Goal: Book appointment/travel/reservation

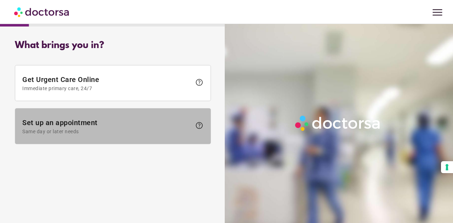
click at [77, 136] on span at bounding box center [112, 126] width 195 height 35
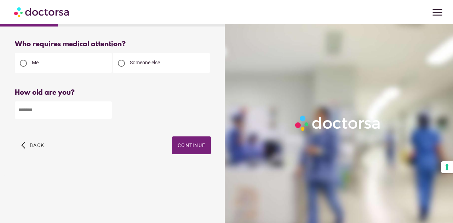
click at [54, 114] on input "number" at bounding box center [63, 110] width 97 height 17
type input "**"
click at [193, 147] on span "Continue" at bounding box center [192, 146] width 28 height 6
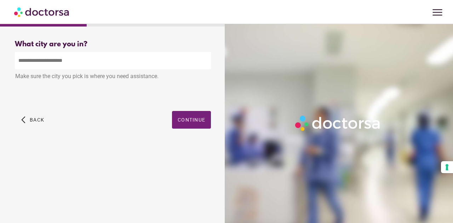
click at [139, 63] on input "text" at bounding box center [113, 60] width 196 height 17
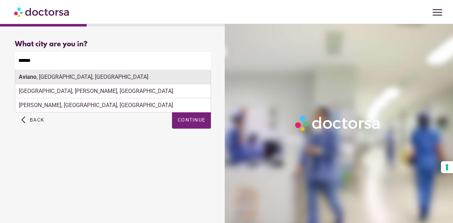
click at [88, 84] on div "Aviano , [GEOGRAPHIC_DATA], [GEOGRAPHIC_DATA]" at bounding box center [112, 77] width 195 height 14
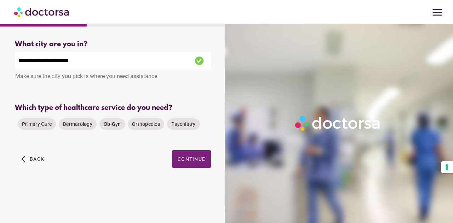
click at [112, 127] on span "Ob-Gyn" at bounding box center [112, 124] width 17 height 6
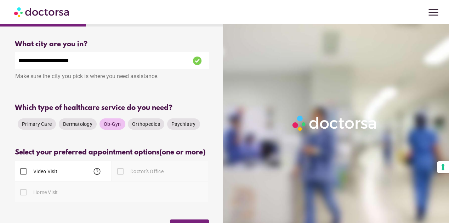
click at [110, 127] on span "Ob-Gyn" at bounding box center [112, 124] width 17 height 6
click at [191, 126] on span "Psychiatry" at bounding box center [183, 124] width 24 height 6
click at [77, 126] on span "Dermatology" at bounding box center [77, 124] width 29 height 6
click at [40, 127] on span "Primary Care" at bounding box center [37, 124] width 30 height 6
click at [103, 60] on input "**********" at bounding box center [112, 60] width 194 height 17
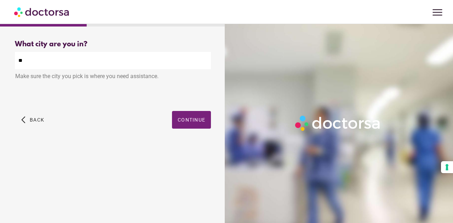
type input "*"
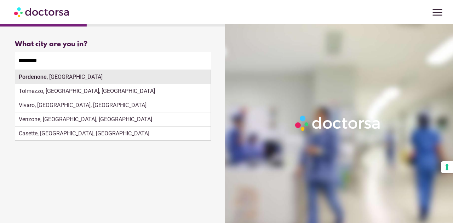
click at [57, 78] on div "[GEOGRAPHIC_DATA] , [GEOGRAPHIC_DATA]" at bounding box center [112, 77] width 195 height 14
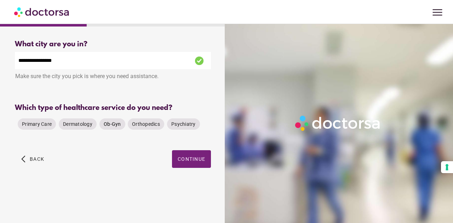
click at [113, 127] on span "Ob-Gyn" at bounding box center [112, 124] width 17 height 6
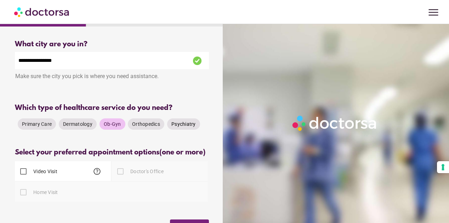
click at [182, 122] on div "Psychiatry" at bounding box center [183, 124] width 33 height 11
click at [38, 127] on span "Primary Care" at bounding box center [37, 124] width 30 height 6
click at [67, 125] on span "Dermatology" at bounding box center [77, 124] width 29 height 6
click at [107, 63] on input "**********" at bounding box center [112, 60] width 194 height 17
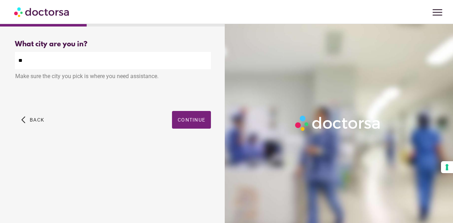
type input "*"
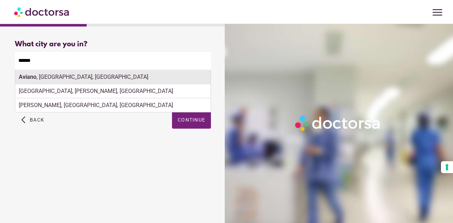
click at [78, 78] on div "Aviano , [GEOGRAPHIC_DATA], [GEOGRAPHIC_DATA]" at bounding box center [112, 77] width 195 height 14
type input "**********"
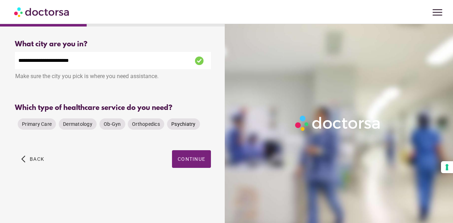
click at [190, 126] on span "Psychiatry" at bounding box center [183, 124] width 24 height 6
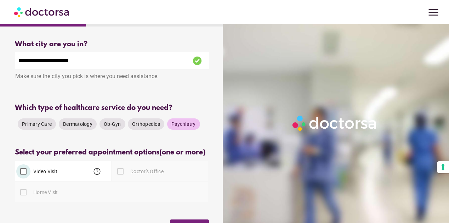
scroll to position [55, 0]
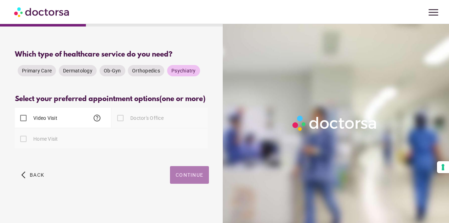
click at [186, 176] on span "Continue" at bounding box center [190, 175] width 28 height 6
